Goal: Information Seeking & Learning: Learn about a topic

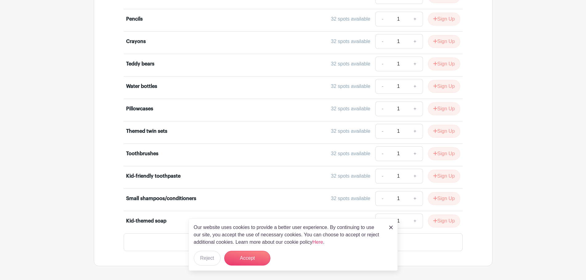
scroll to position [337, 0]
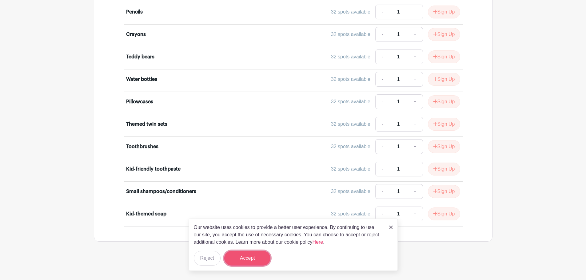
click at [249, 260] on button "Accept" at bounding box center [247, 258] width 46 height 15
click at [249, 260] on form "Accept" at bounding box center [247, 258] width 46 height 15
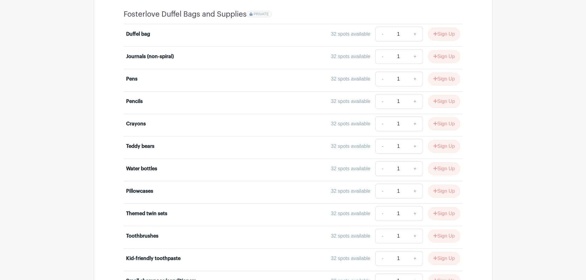
scroll to position [245, 0]
